Goal: Task Accomplishment & Management: Manage account settings

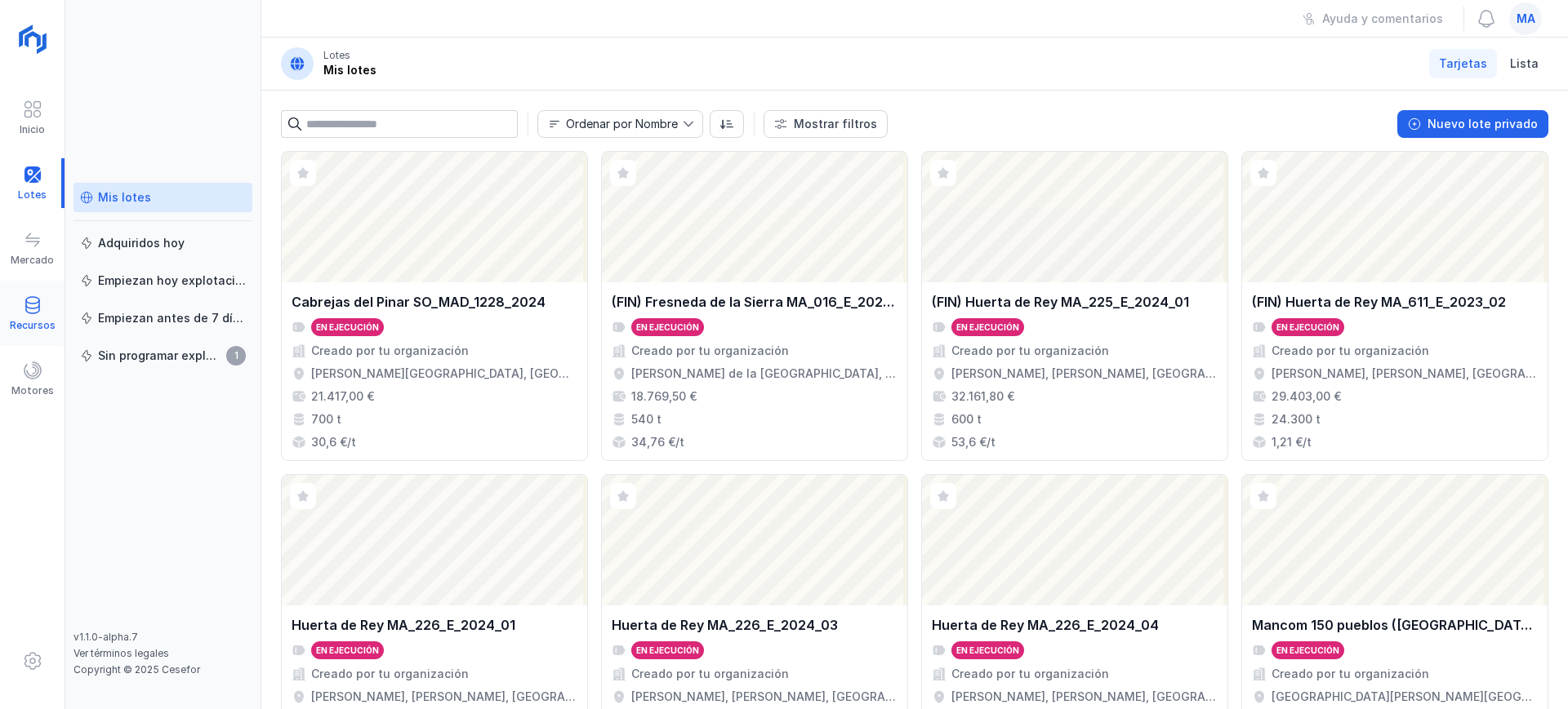
click at [32, 312] on span at bounding box center [32, 305] width 20 height 20
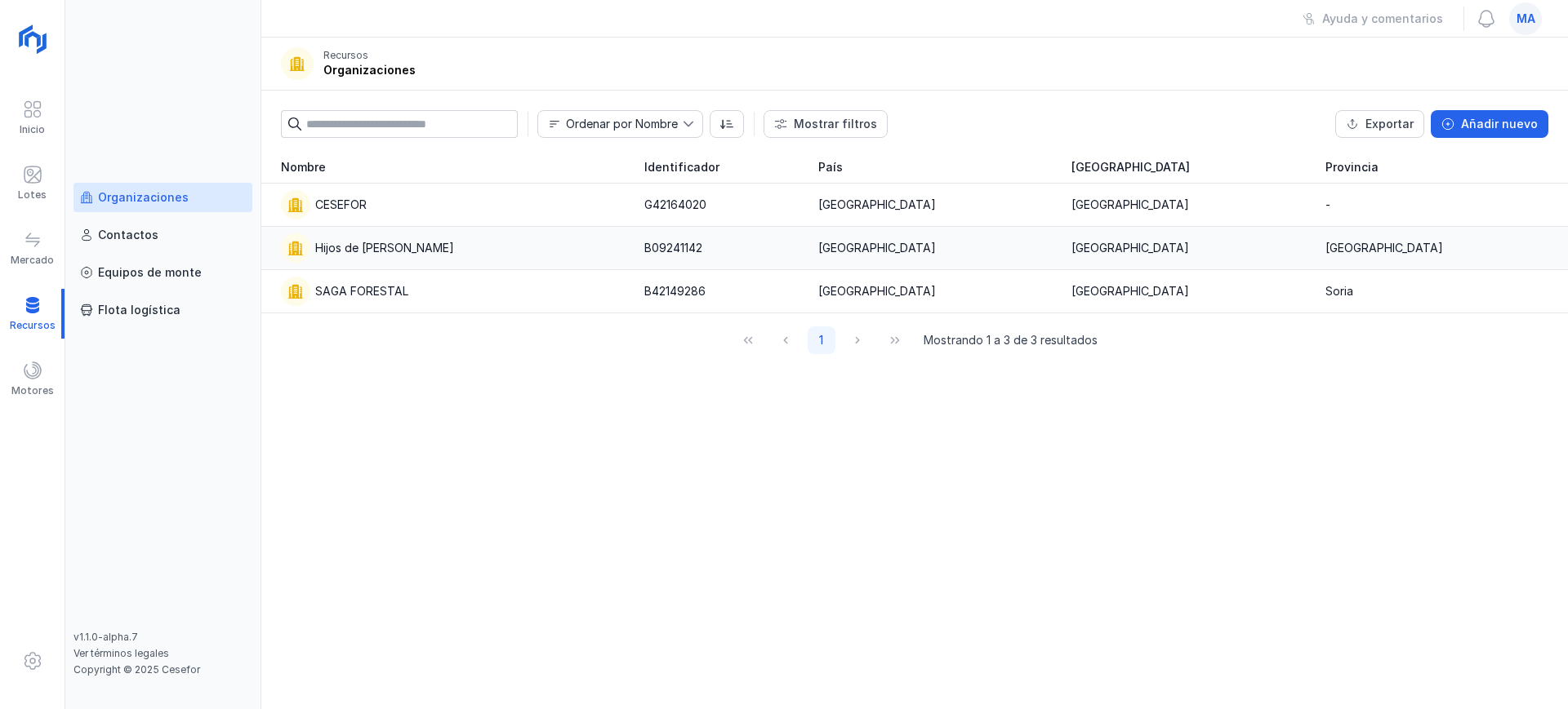
click at [418, 256] on div "Hijos de Tomas Martín S.L." at bounding box center [384, 248] width 139 height 16
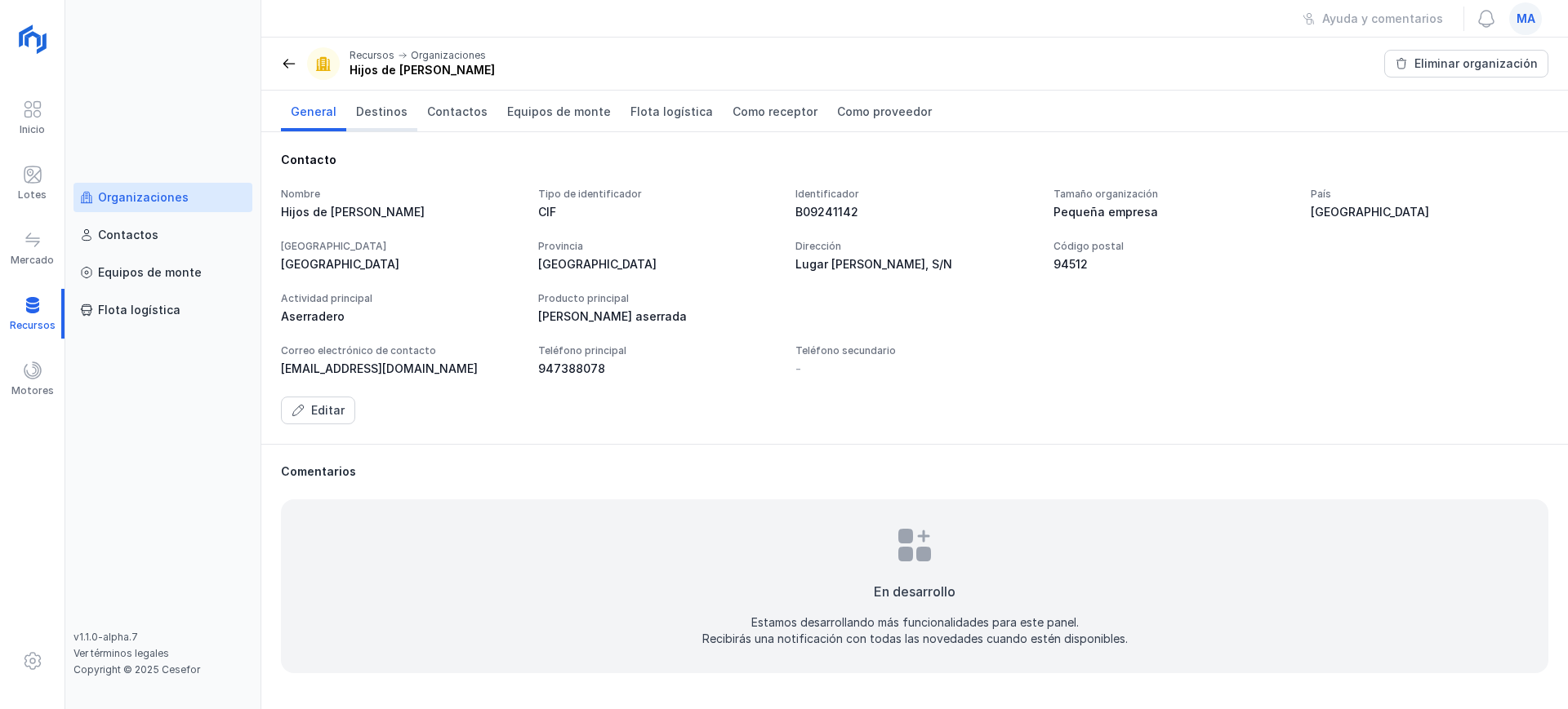
click at [392, 111] on span "Destinos" at bounding box center [382, 112] width 51 height 16
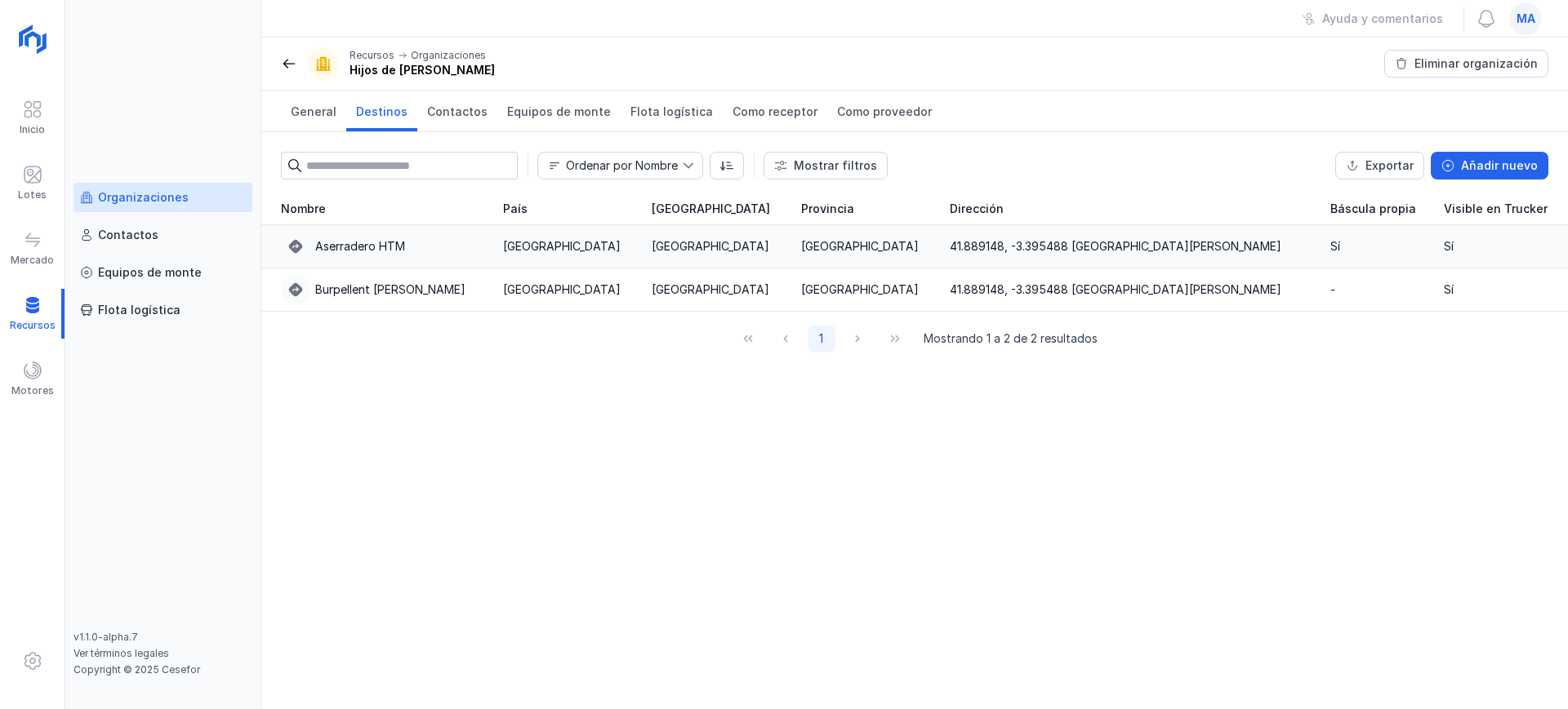
click at [445, 248] on div "Aserradero HTM" at bounding box center [383, 246] width 203 height 30
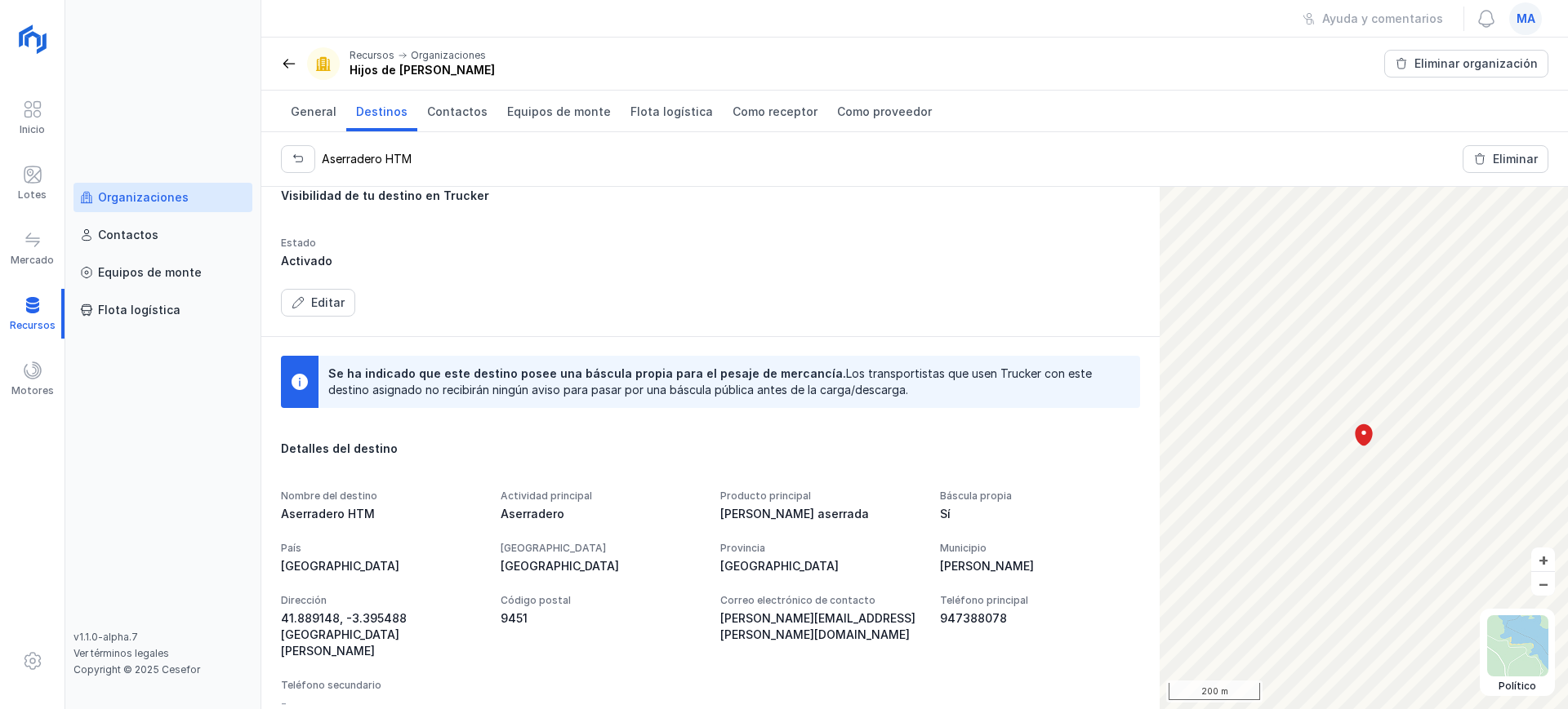
scroll to position [209, 0]
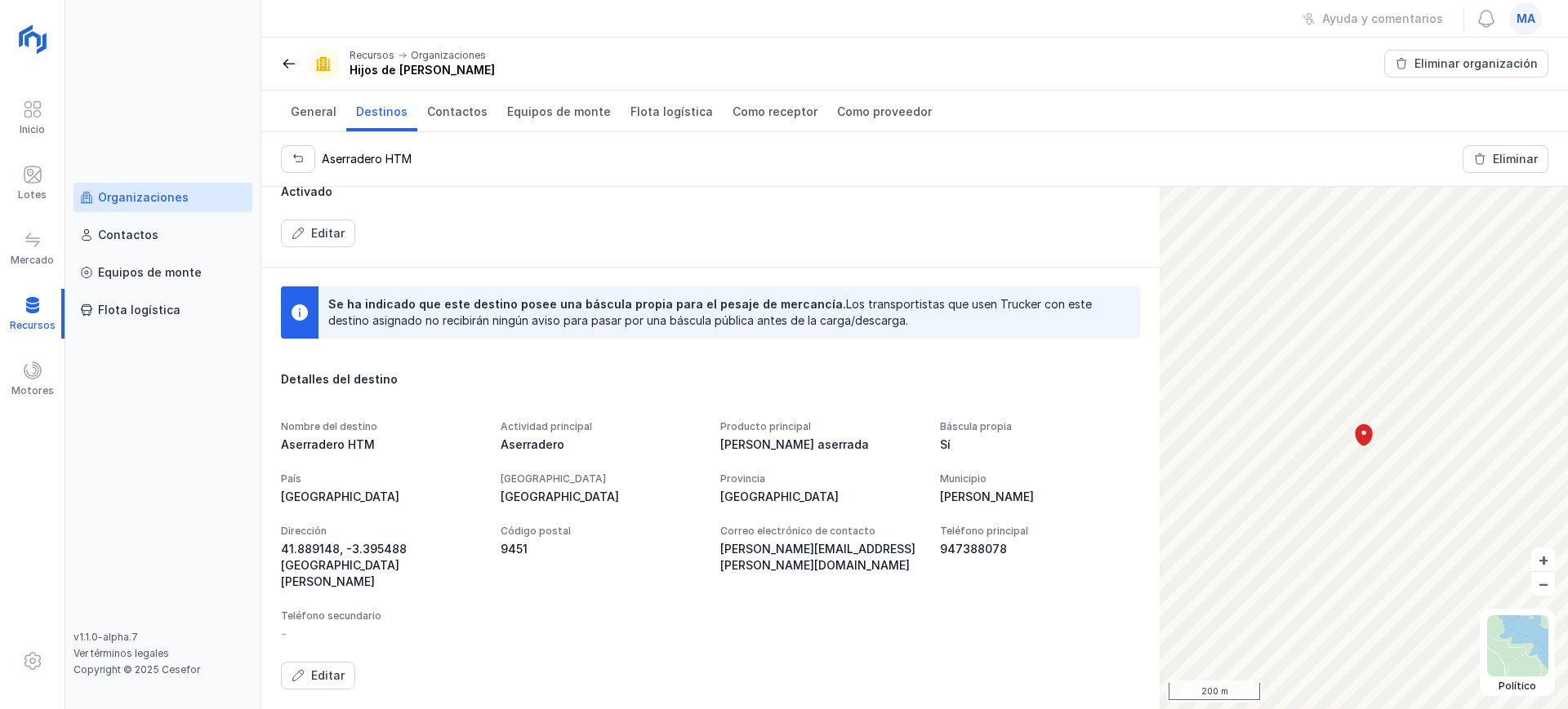
click at [481, 541] on div "41.889148, -3.395488 Calle la Carretera, 25203, 09451, Burgos" at bounding box center [381, 565] width 200 height 49
click at [323, 674] on div "Editar" at bounding box center [328, 676] width 33 height 16
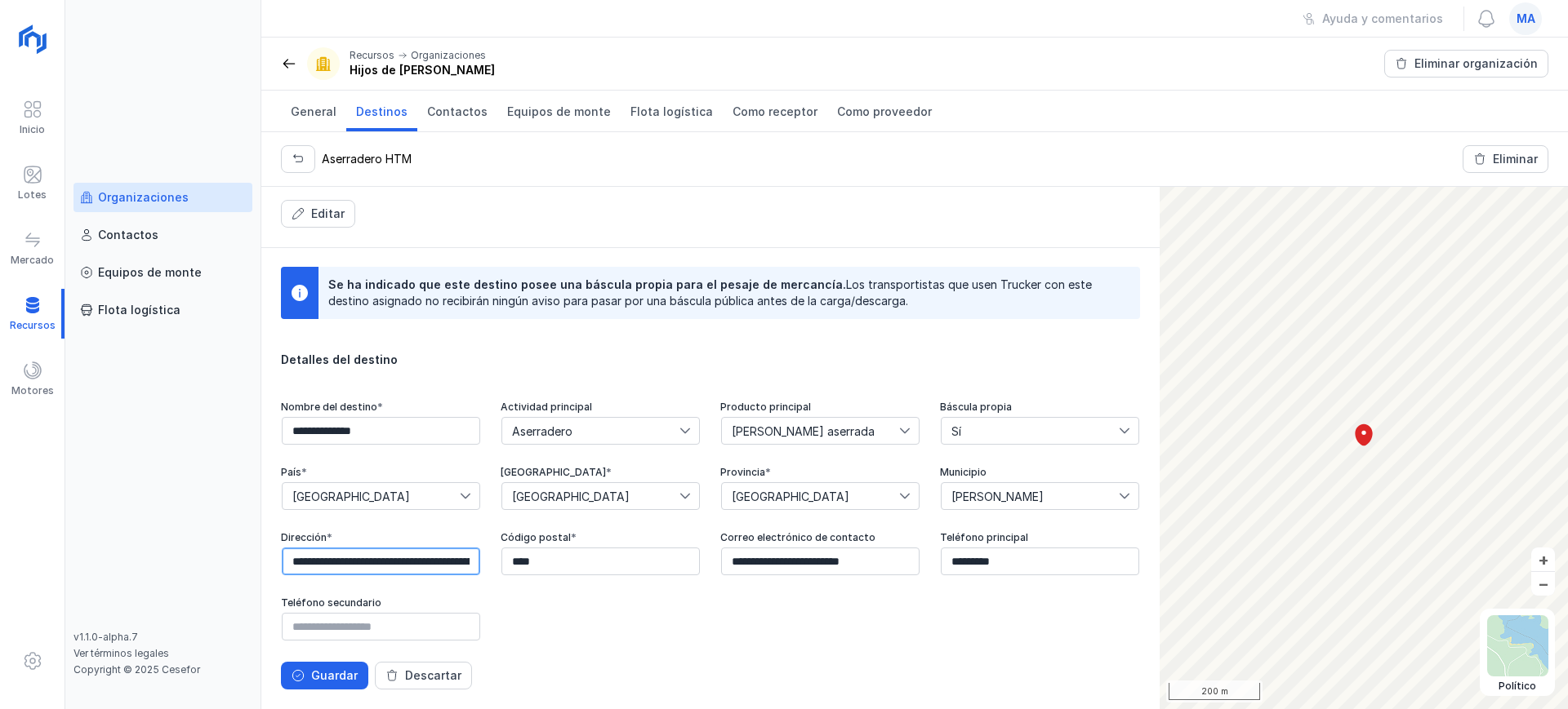
click at [480, 547] on input "**********" at bounding box center [381, 561] width 198 height 28
click at [330, 680] on div "Guardar" at bounding box center [335, 676] width 47 height 16
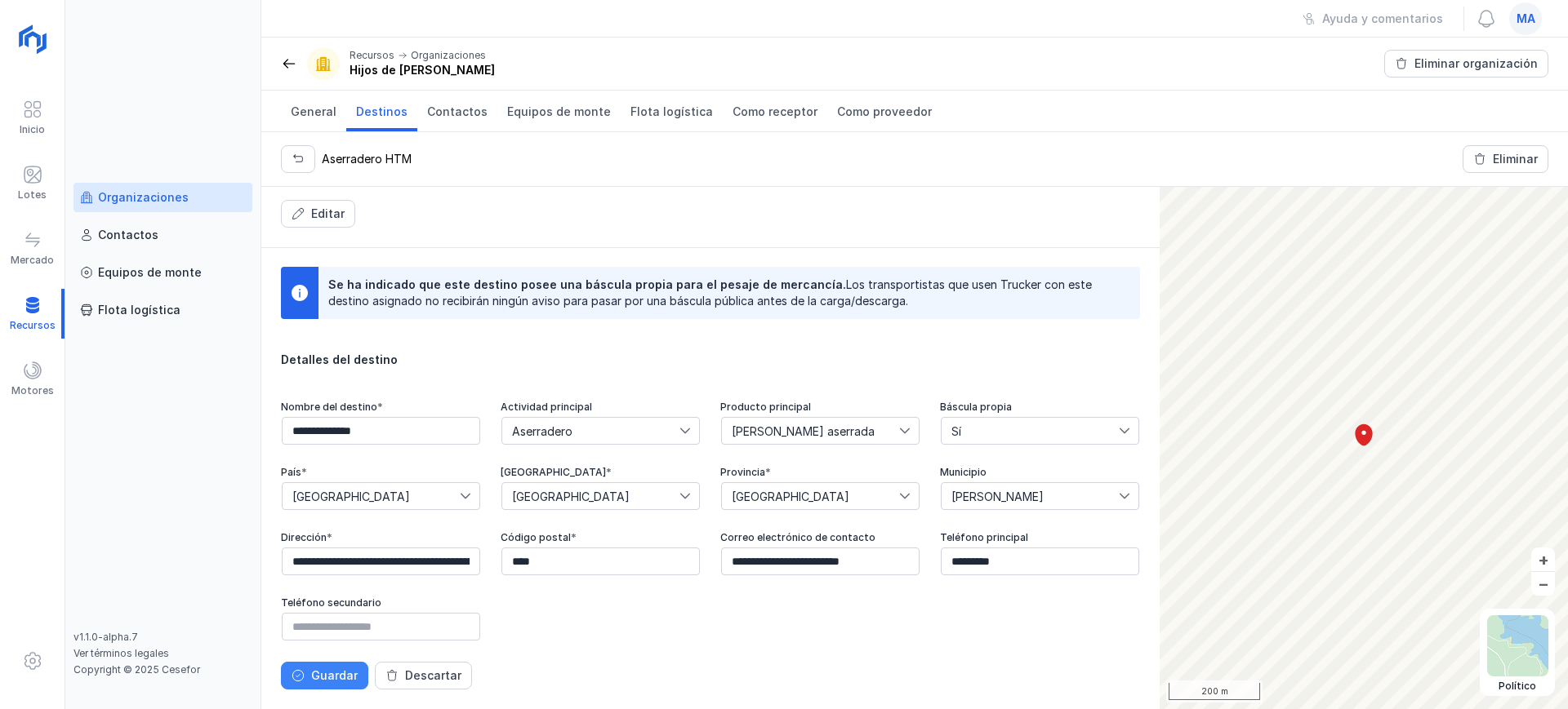
scroll to position [209, 0]
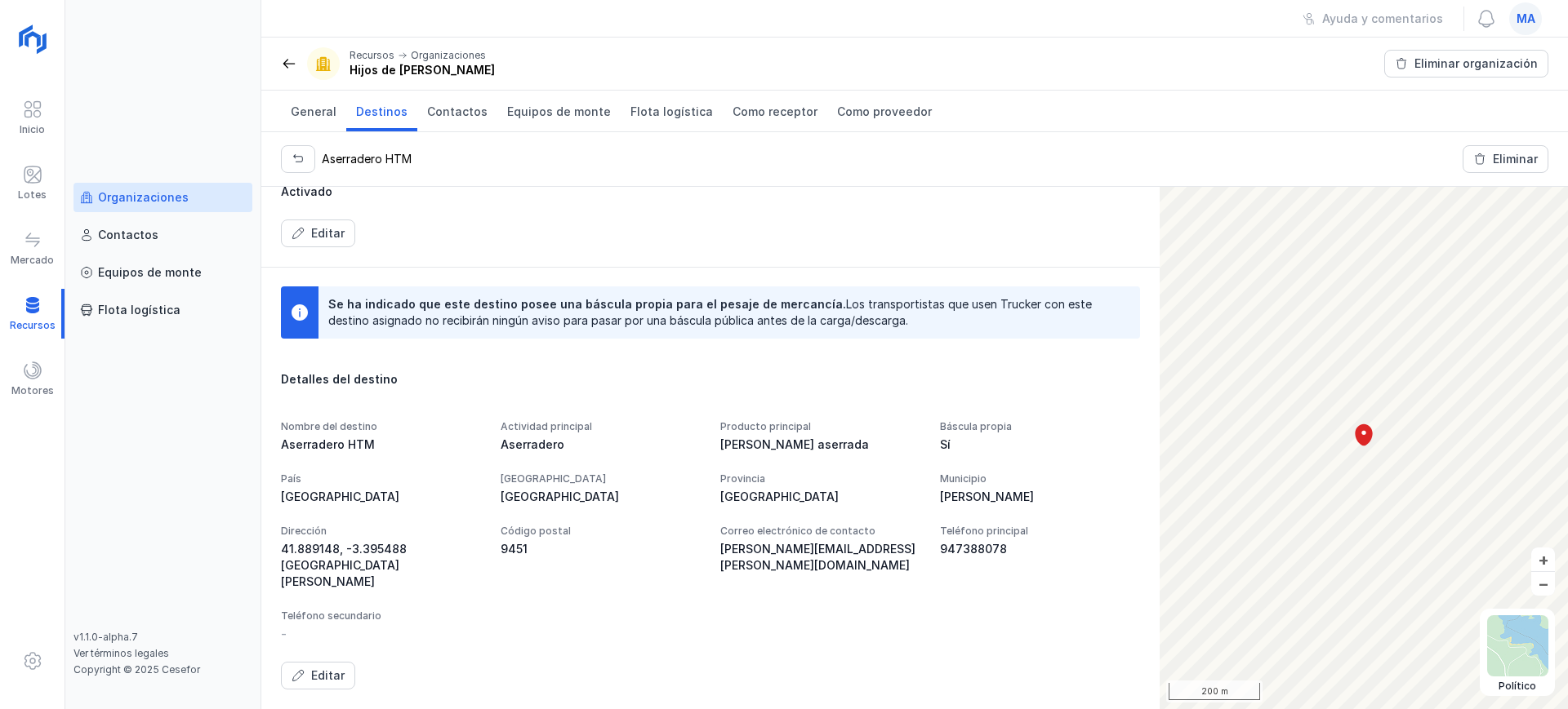
click at [159, 202] on div "Organizaciones" at bounding box center [143, 197] width 91 height 16
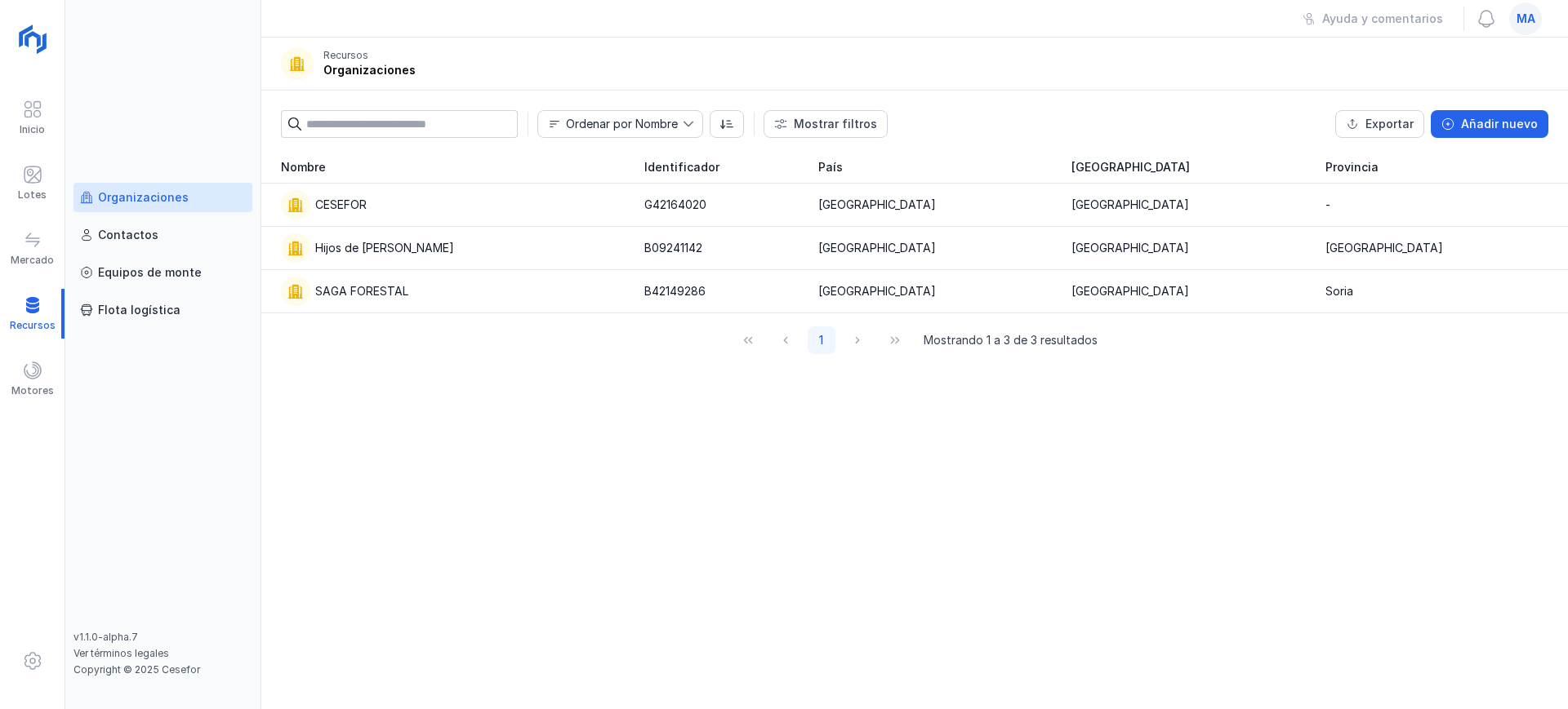
click at [1528, 15] on span "ma" at bounding box center [1526, 19] width 19 height 16
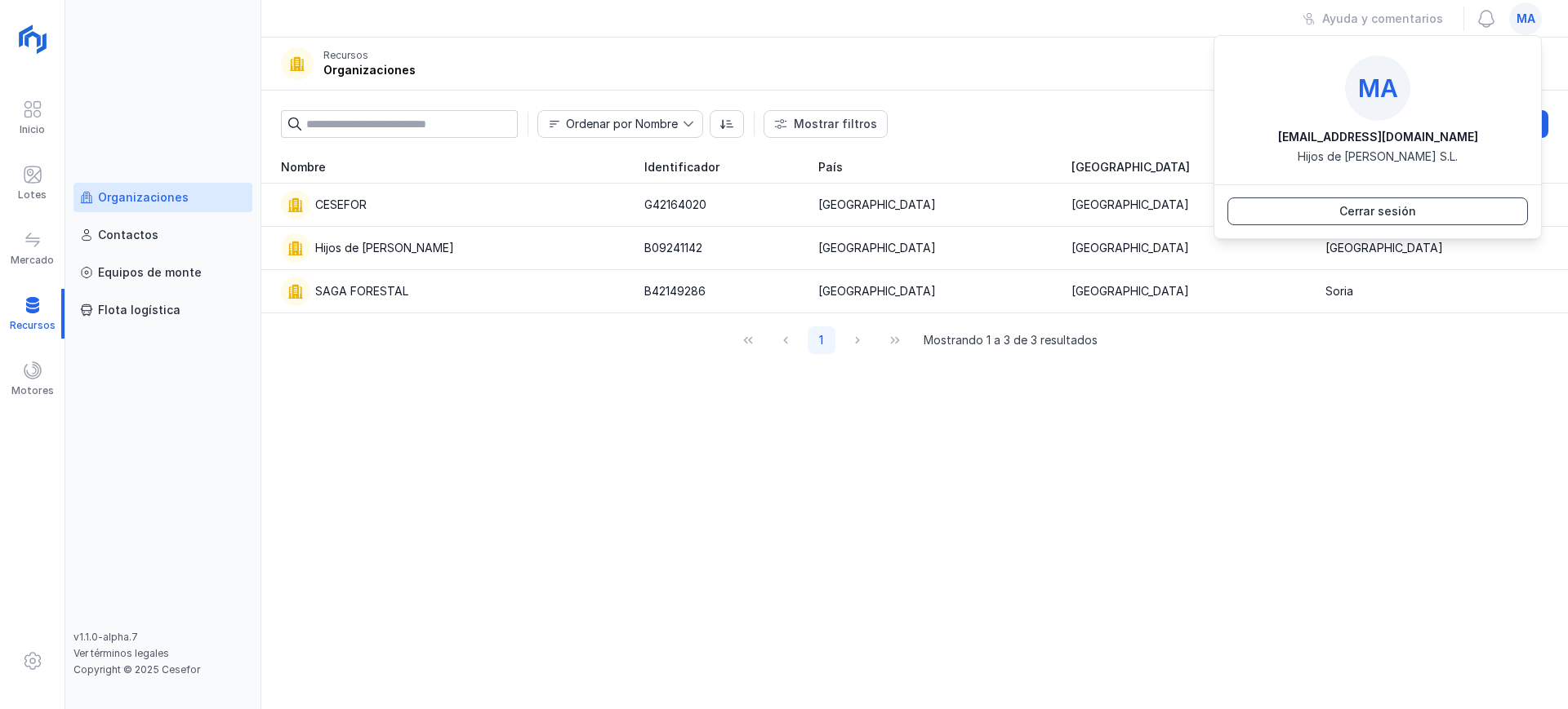
click at [1411, 211] on div "Cerrar sesión" at bounding box center [1379, 211] width 77 height 16
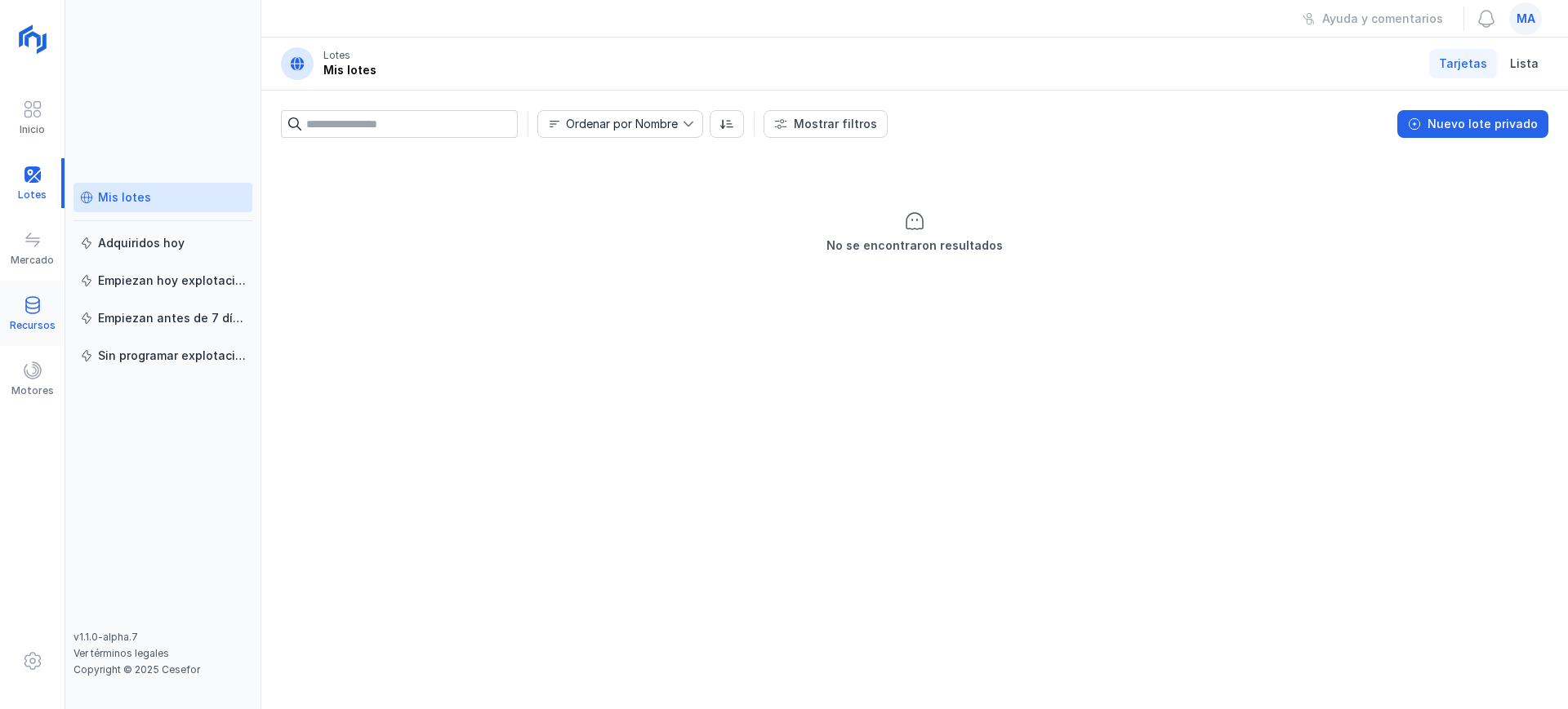
click at [34, 308] on span at bounding box center [32, 305] width 20 height 20
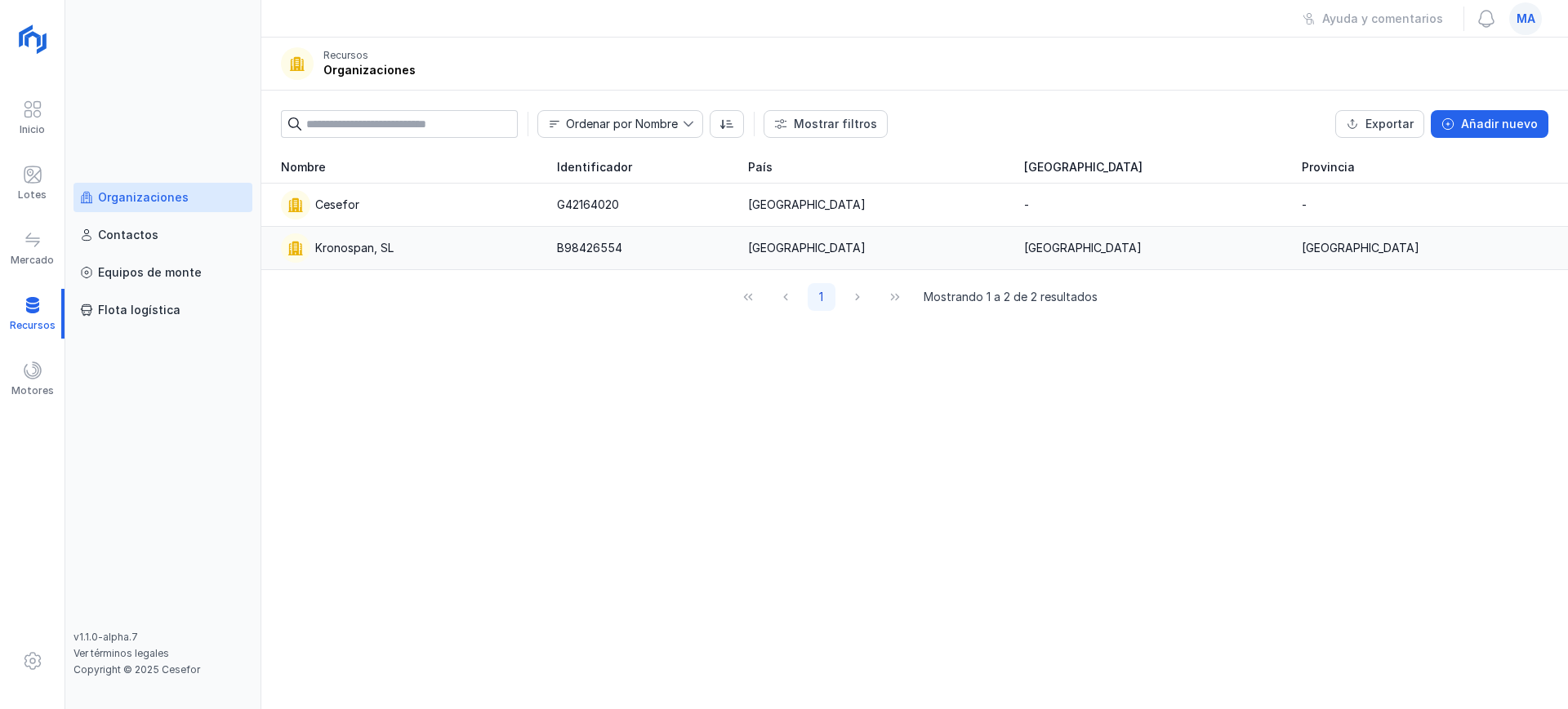
click at [369, 255] on div "Kronospan, SL" at bounding box center [354, 248] width 78 height 16
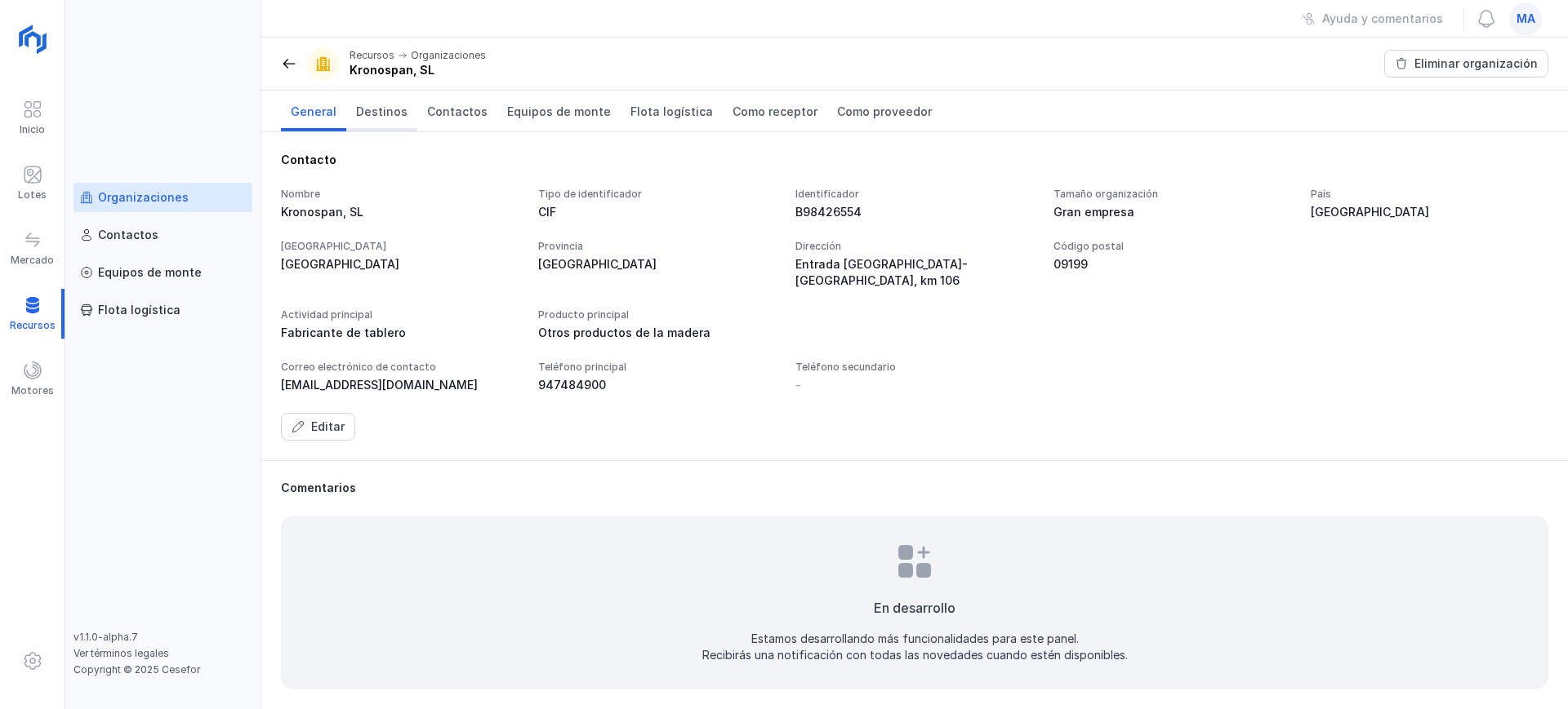
click at [378, 112] on span "Destinos" at bounding box center [382, 112] width 51 height 16
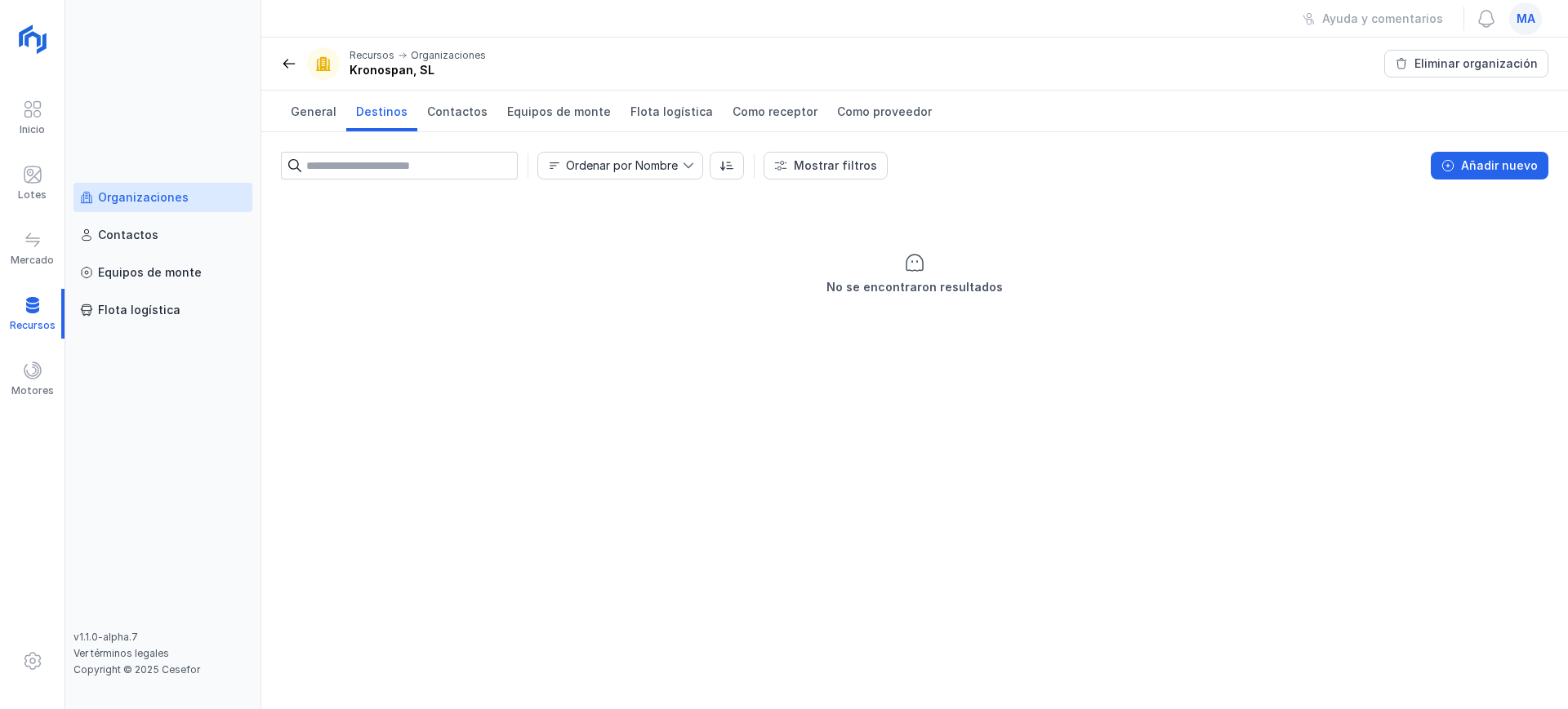
click at [1524, 20] on span "ma" at bounding box center [1526, 19] width 19 height 16
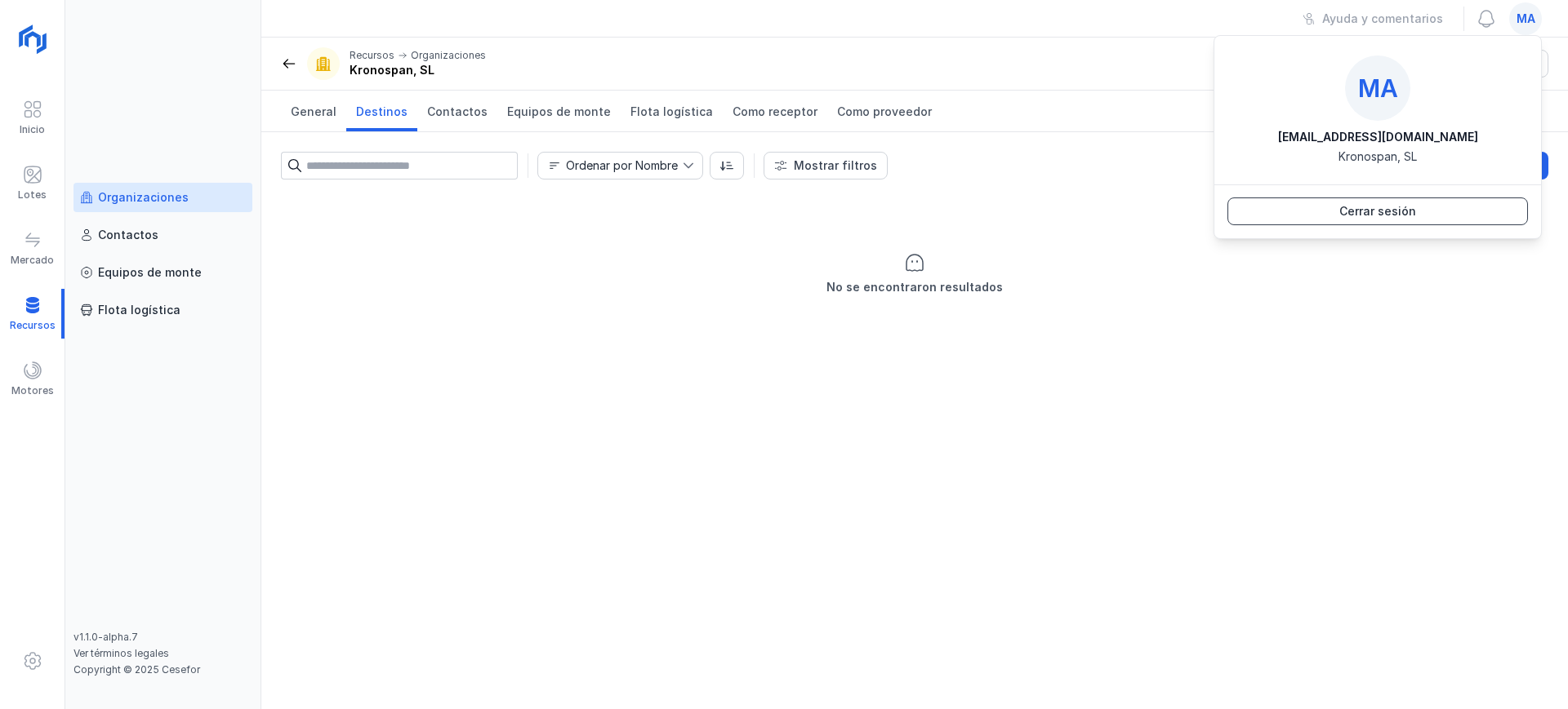
click at [1388, 207] on div "Cerrar sesión" at bounding box center [1379, 211] width 77 height 16
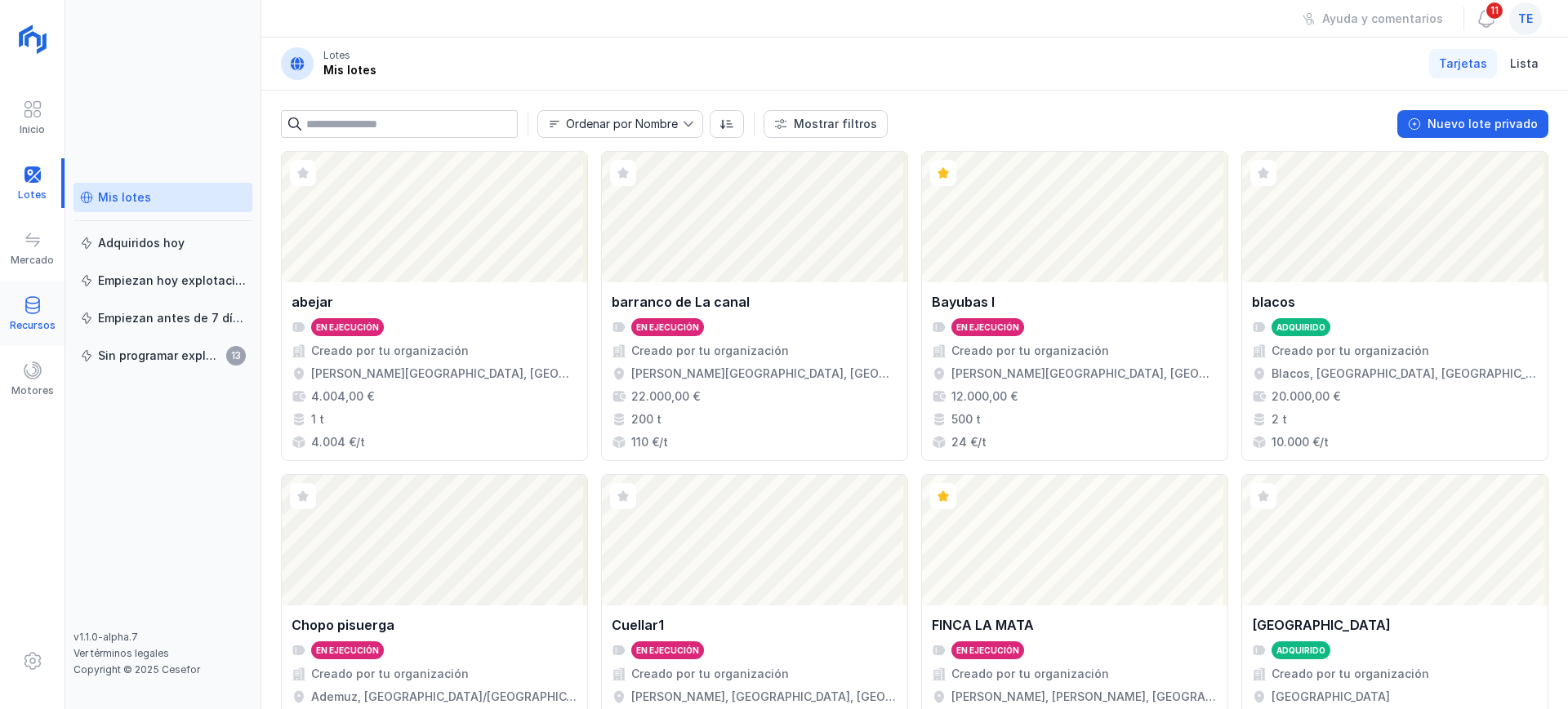
click at [31, 310] on span at bounding box center [32, 305] width 20 height 20
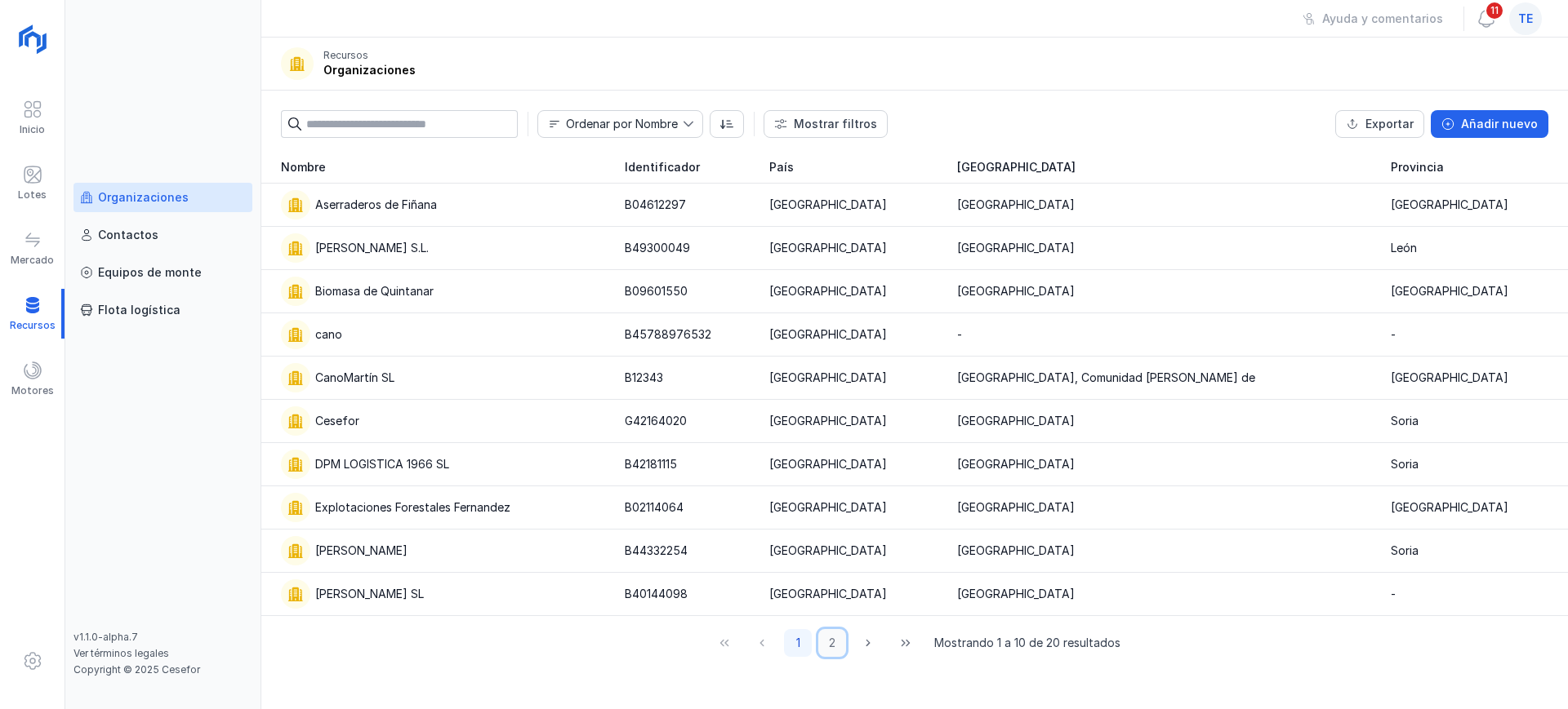
click at [827, 643] on button "2" at bounding box center [832, 643] width 28 height 28
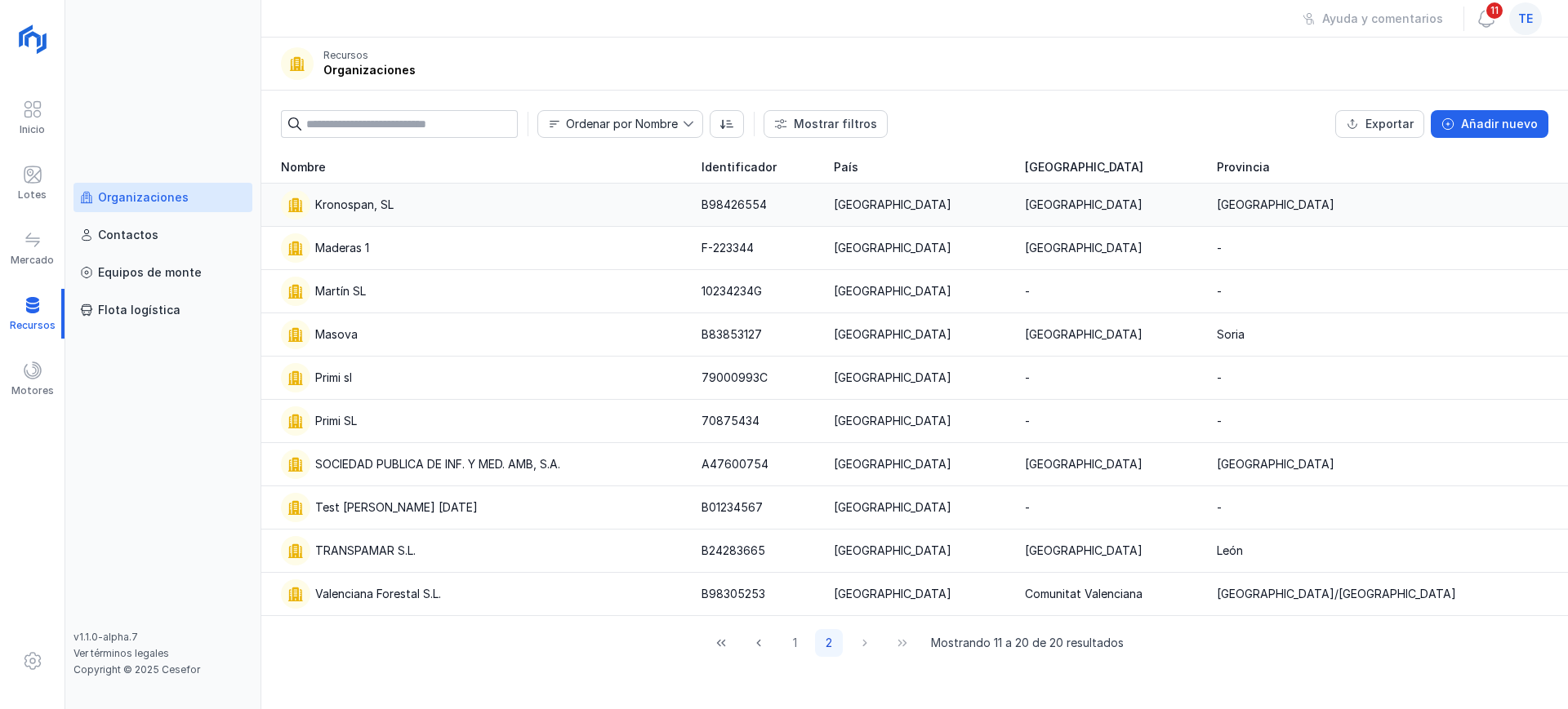
click at [478, 207] on div "Kronospan, SL" at bounding box center [481, 205] width 401 height 30
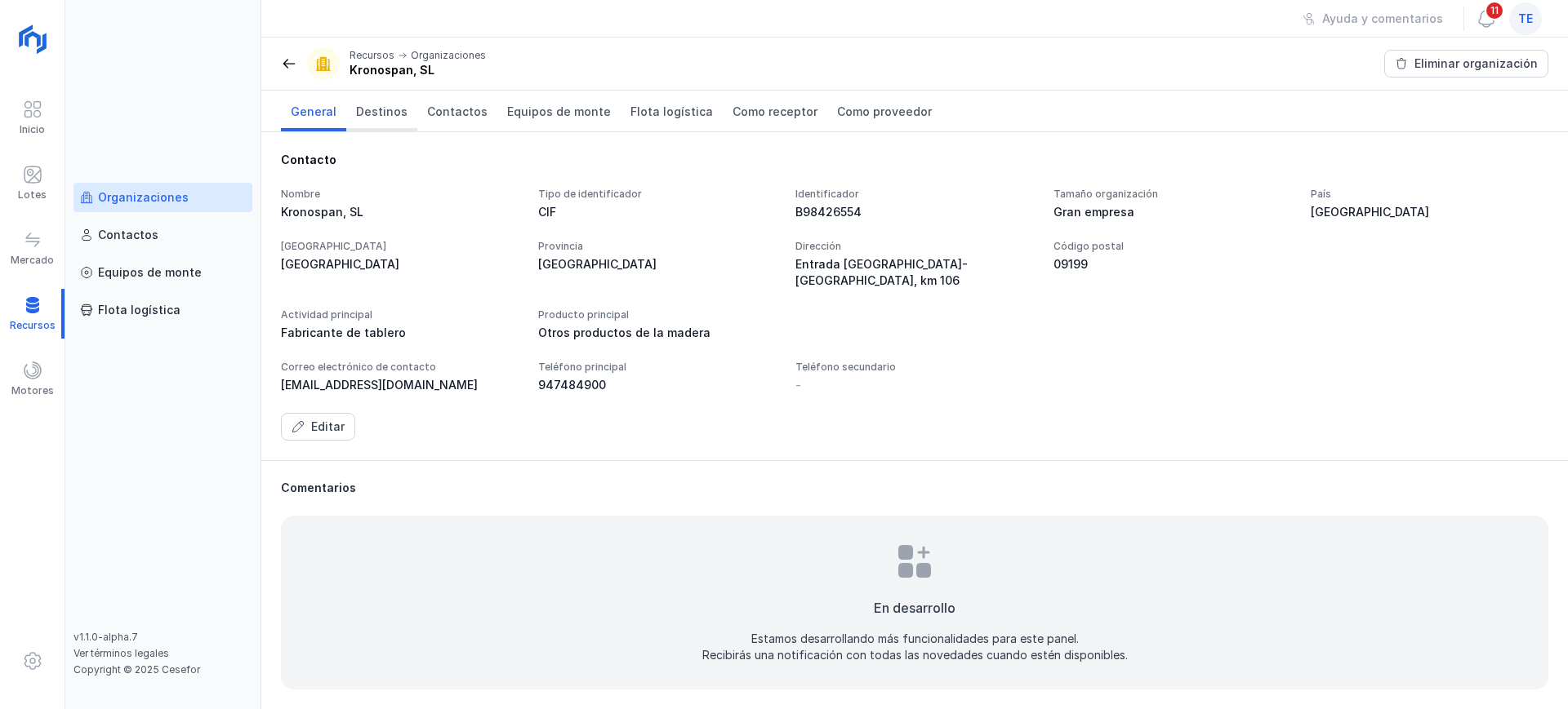
click at [375, 116] on span "Destinos" at bounding box center [382, 112] width 51 height 16
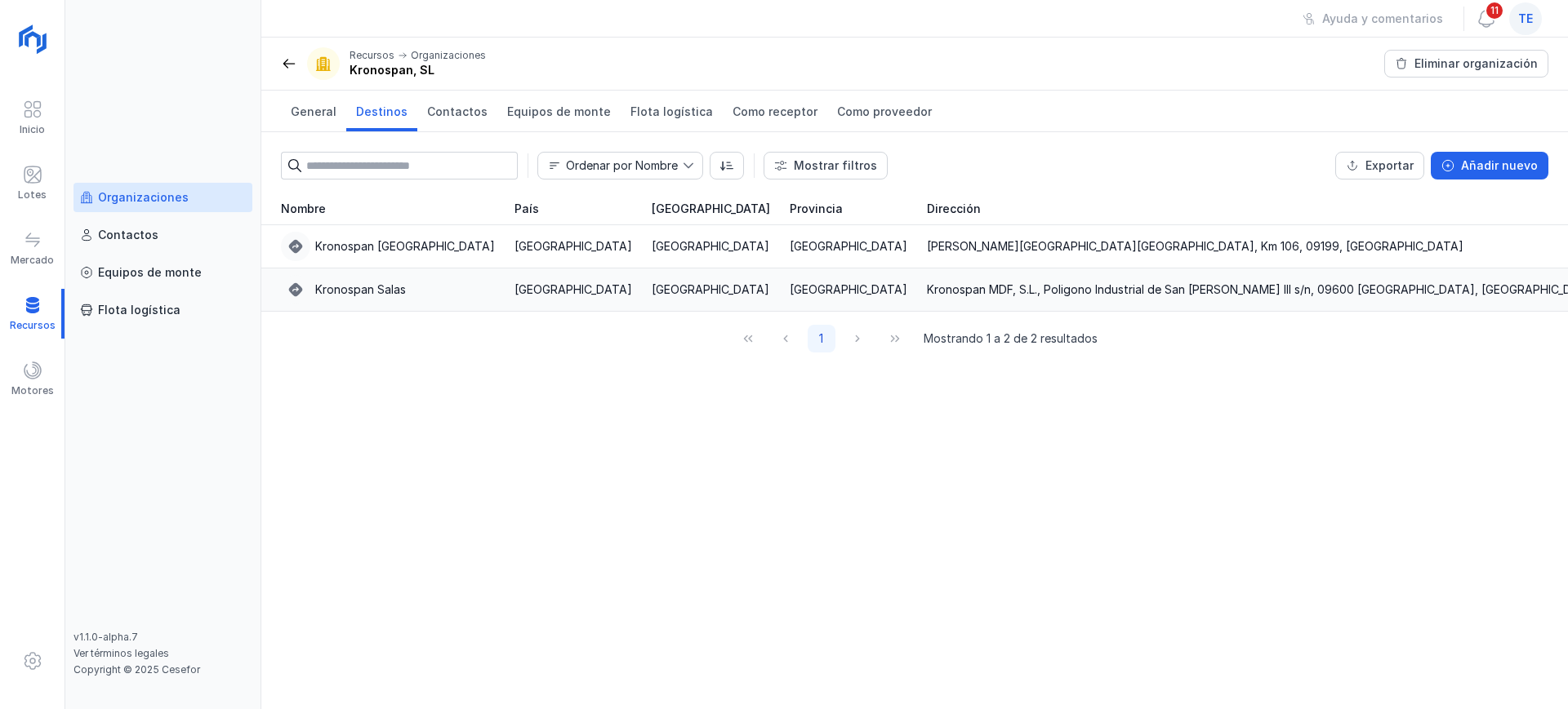
click at [427, 300] on div "Kronospan Salas" at bounding box center [388, 290] width 214 height 30
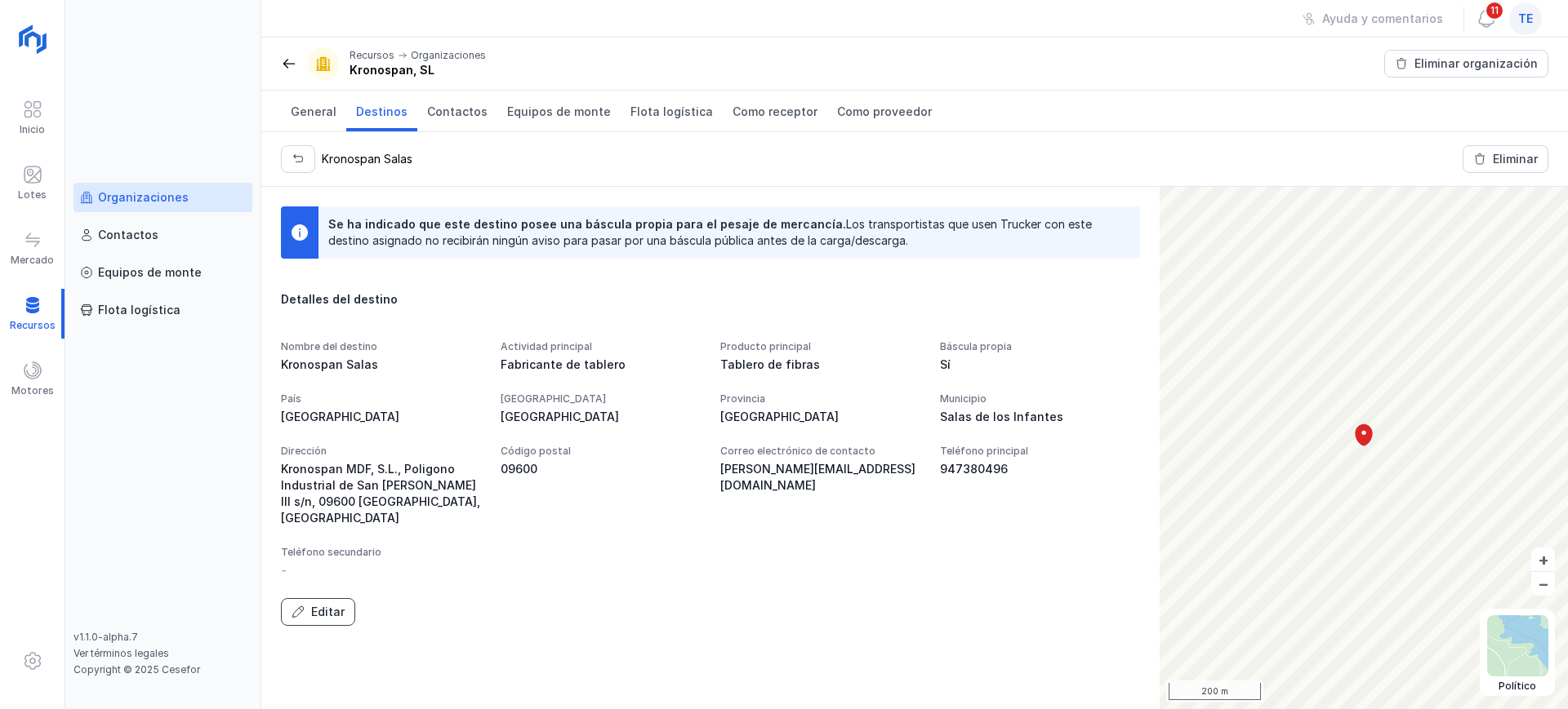
click at [322, 604] on div "Editar" at bounding box center [328, 612] width 33 height 16
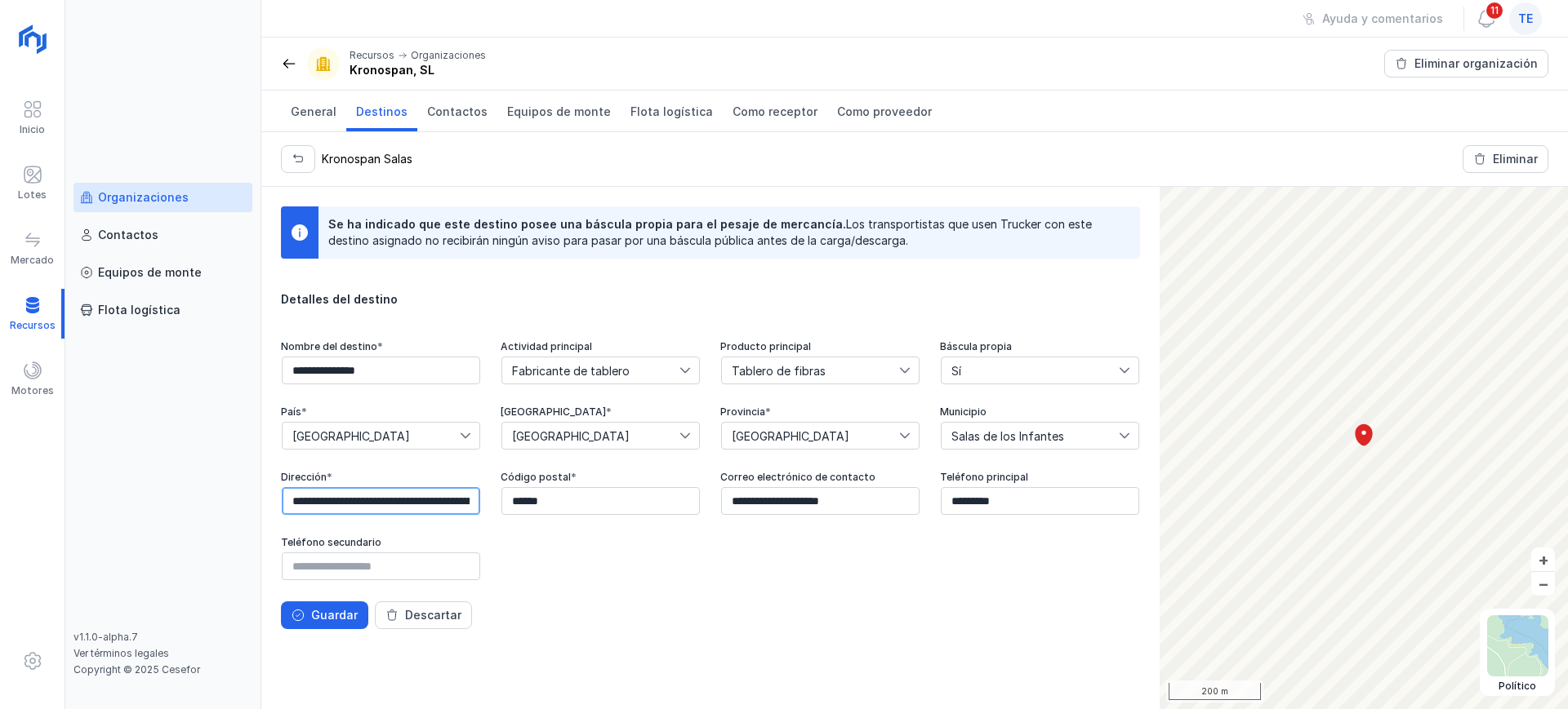
click at [457, 502] on input "**********" at bounding box center [381, 501] width 198 height 28
click at [446, 502] on input "**********" at bounding box center [381, 501] width 198 height 28
click at [447, 502] on input "**********" at bounding box center [381, 501] width 198 height 28
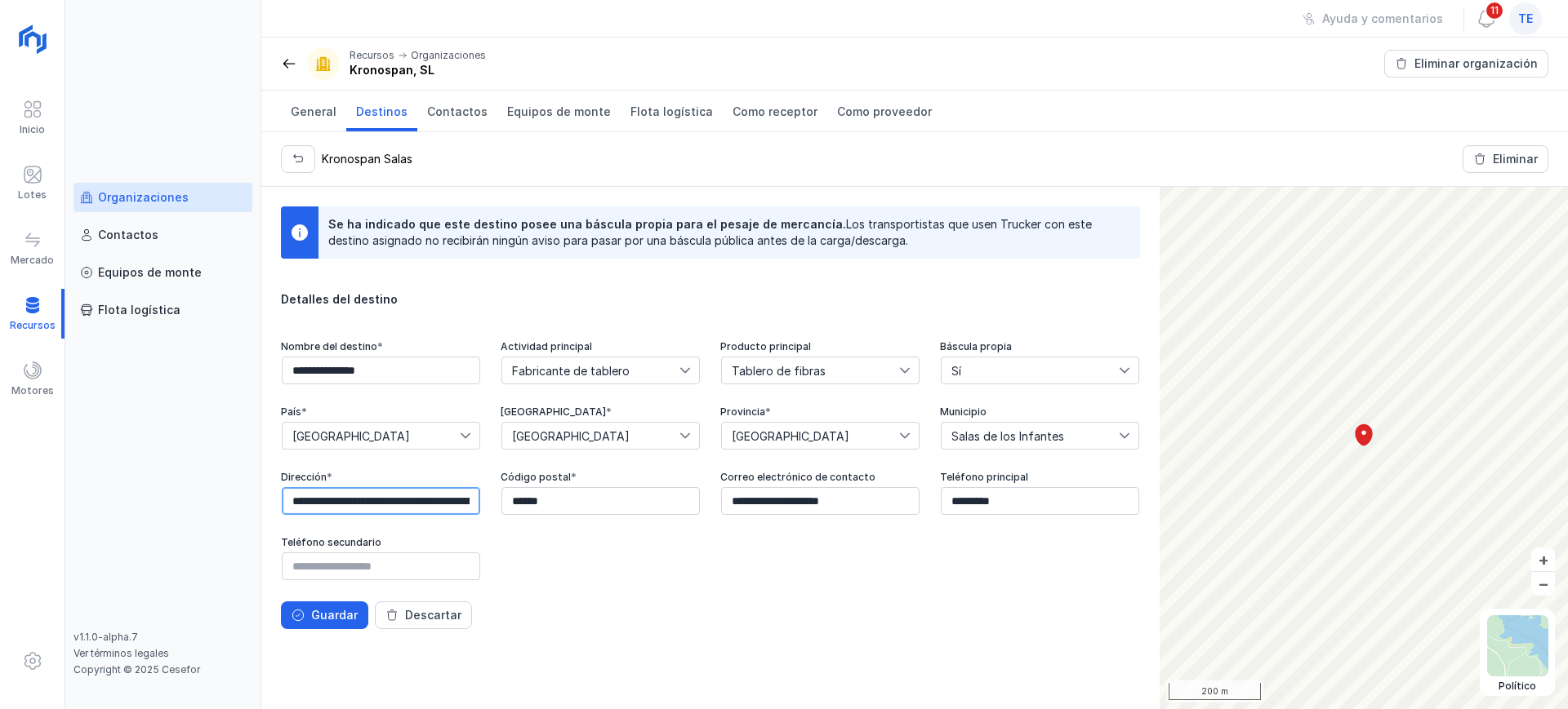
click at [447, 502] on input "**********" at bounding box center [381, 501] width 198 height 28
click at [740, 173] on div "Kronospan Salas Eliminar" at bounding box center [914, 159] width 1307 height 54
click at [324, 620] on div "Guardar" at bounding box center [335, 616] width 47 height 16
